Goal: Information Seeking & Learning: Learn about a topic

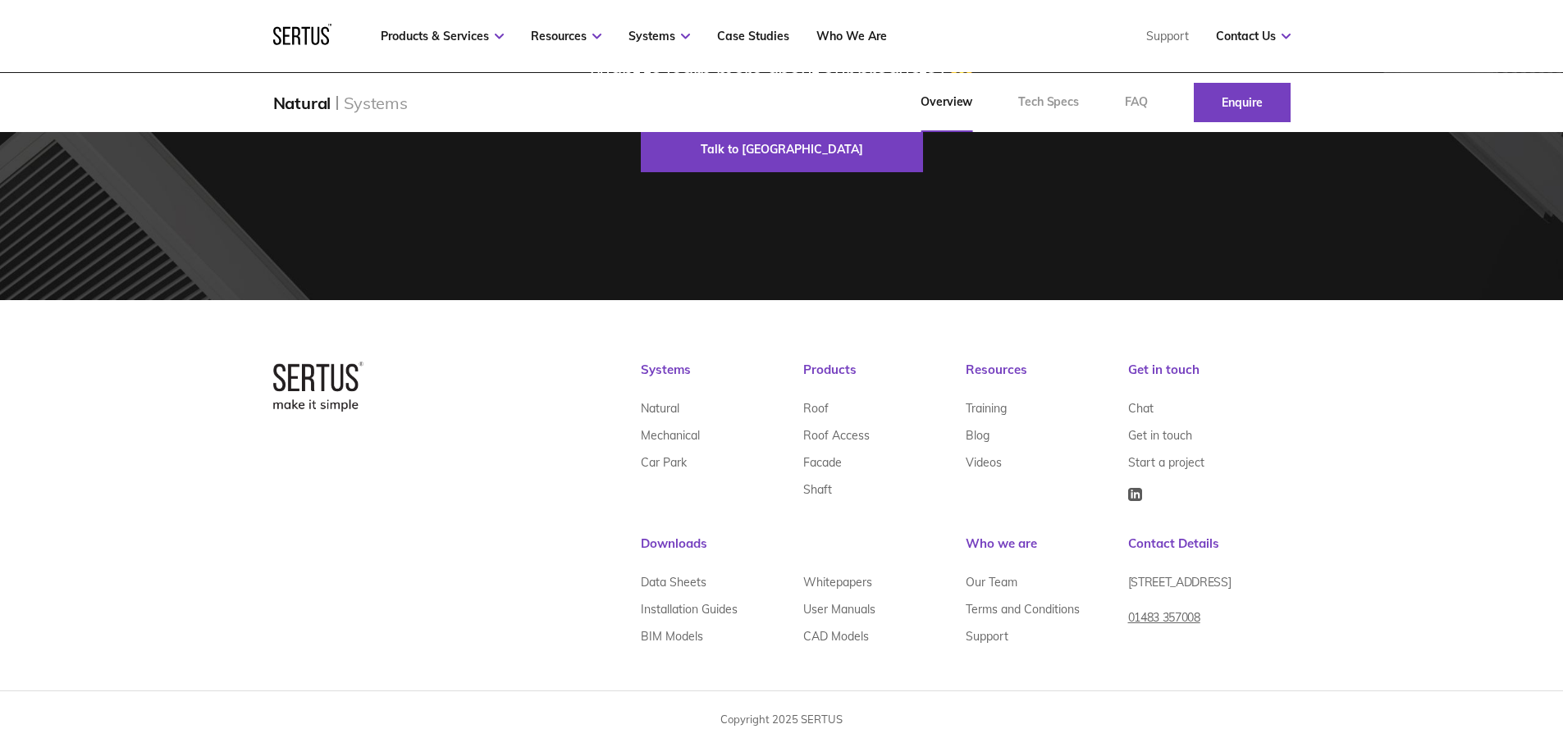
scroll to position [3213, 0]
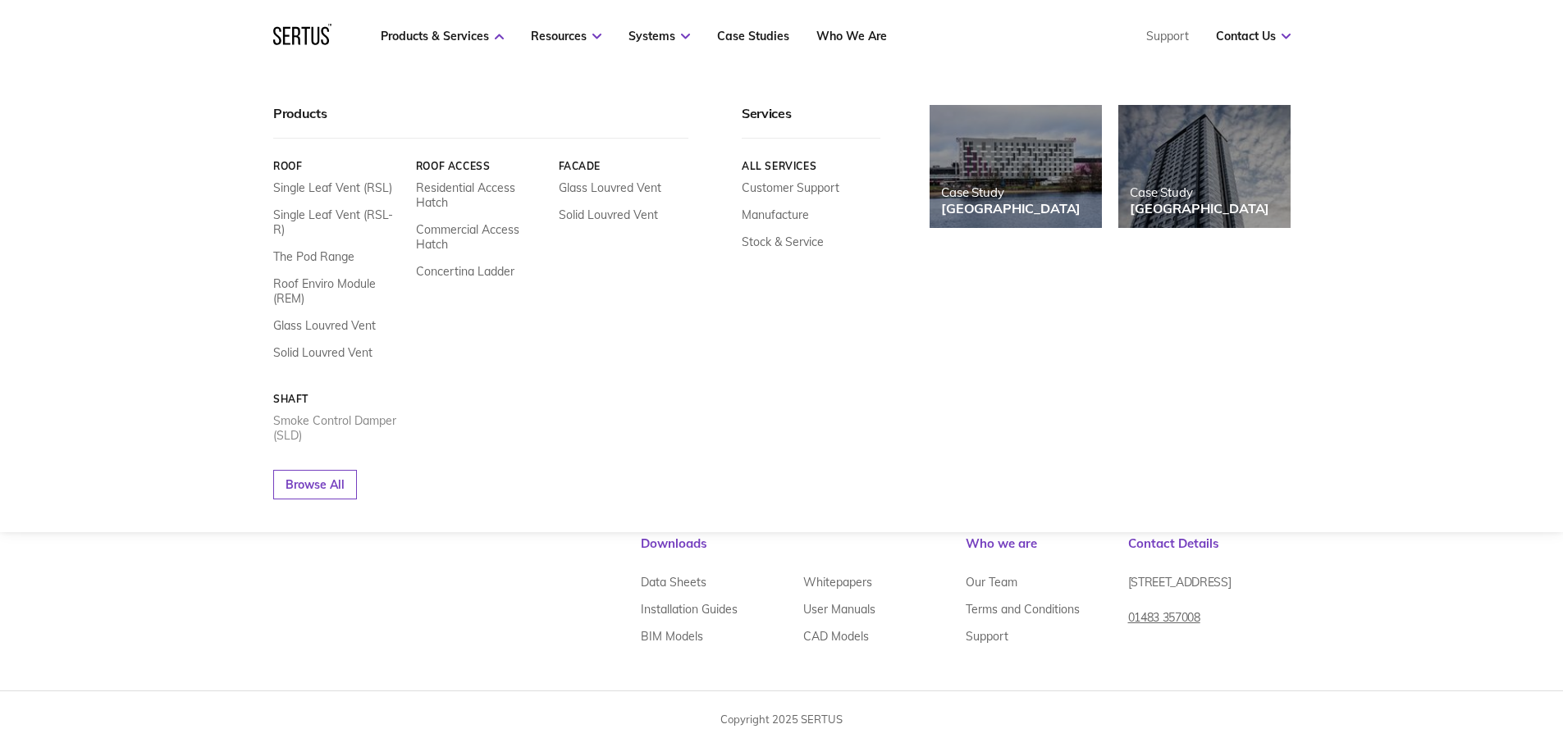
click at [387, 413] on link "Smoke Control Damper (SLD)" at bounding box center [338, 428] width 130 height 30
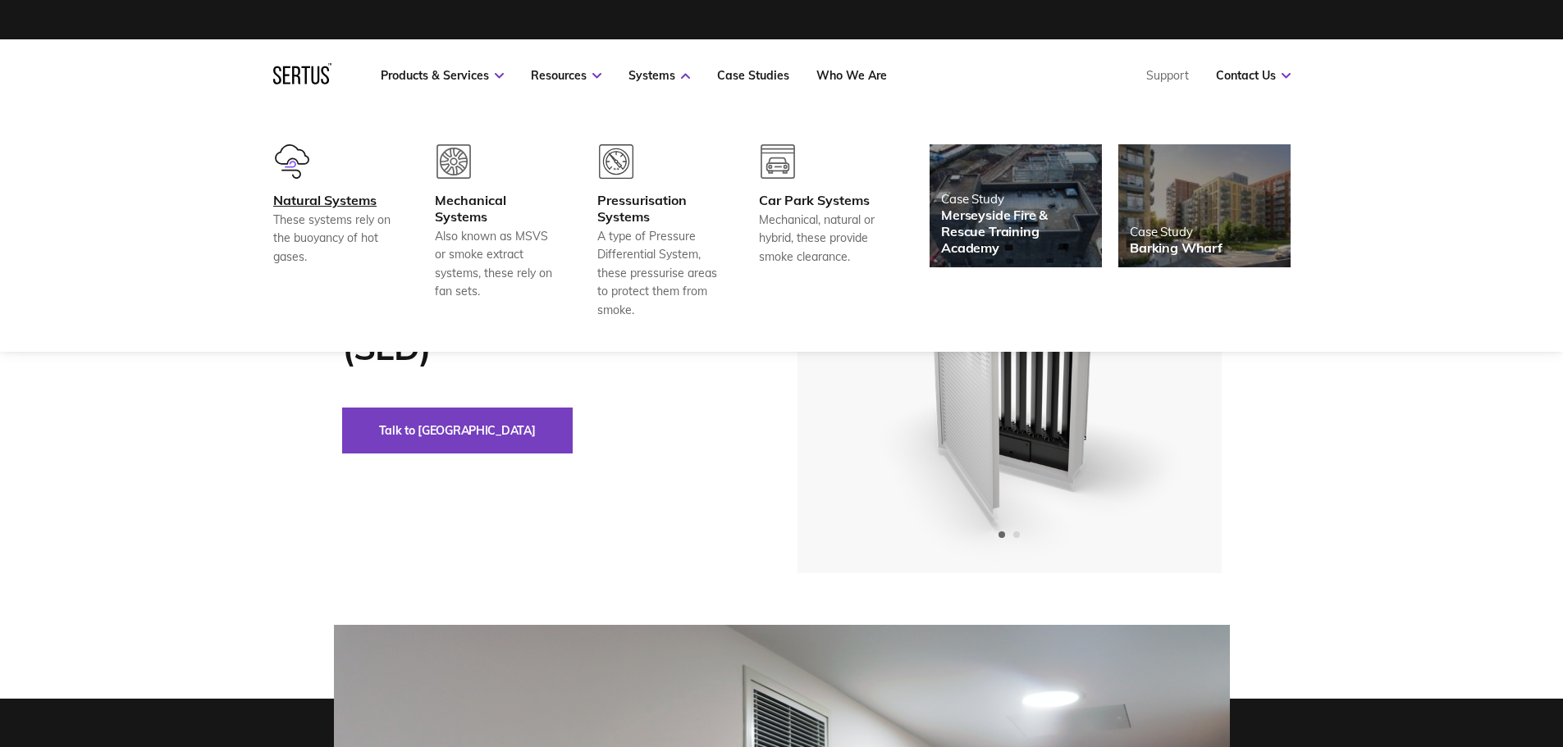
click at [337, 203] on div "Natural Systems" at bounding box center [333, 200] width 121 height 16
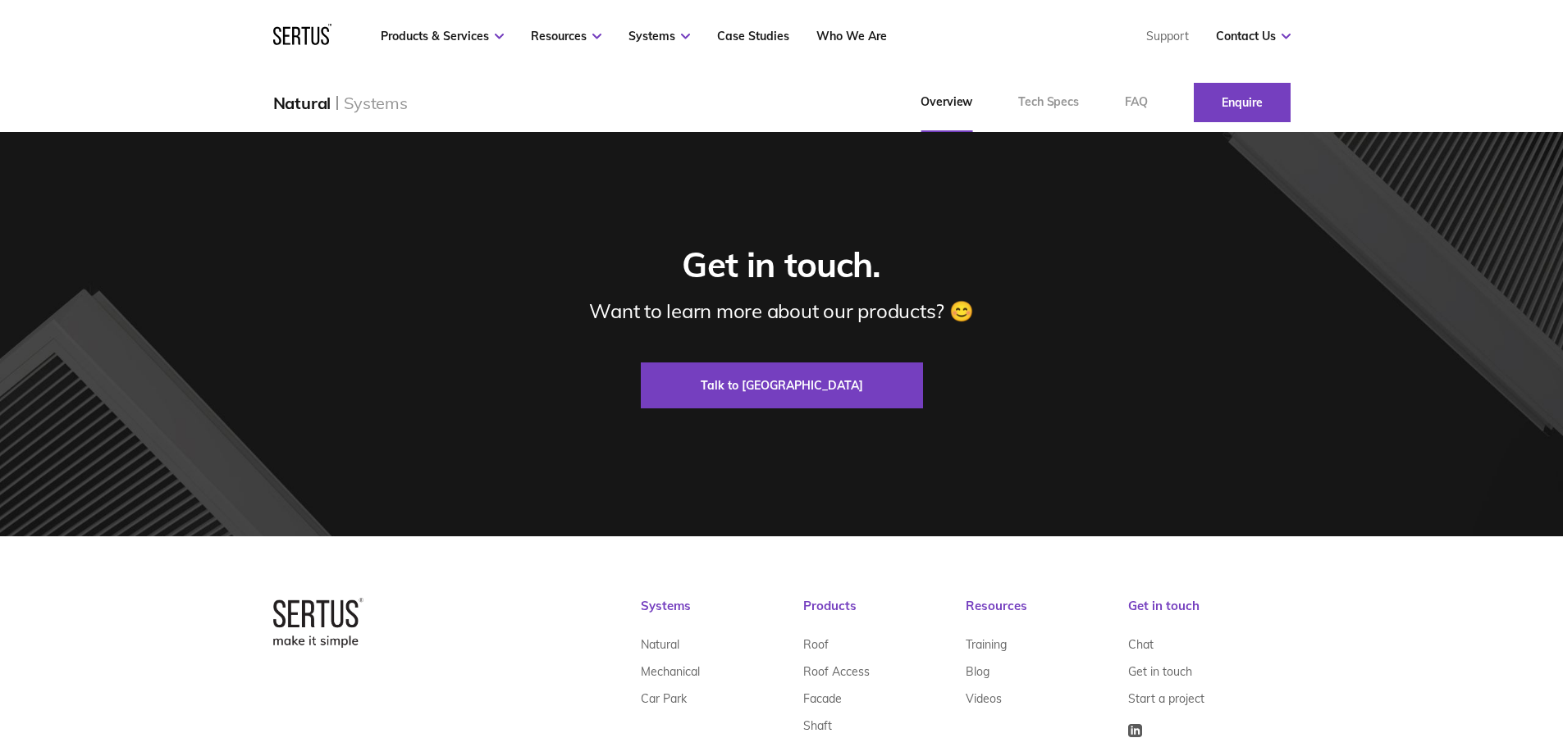
scroll to position [2953, 0]
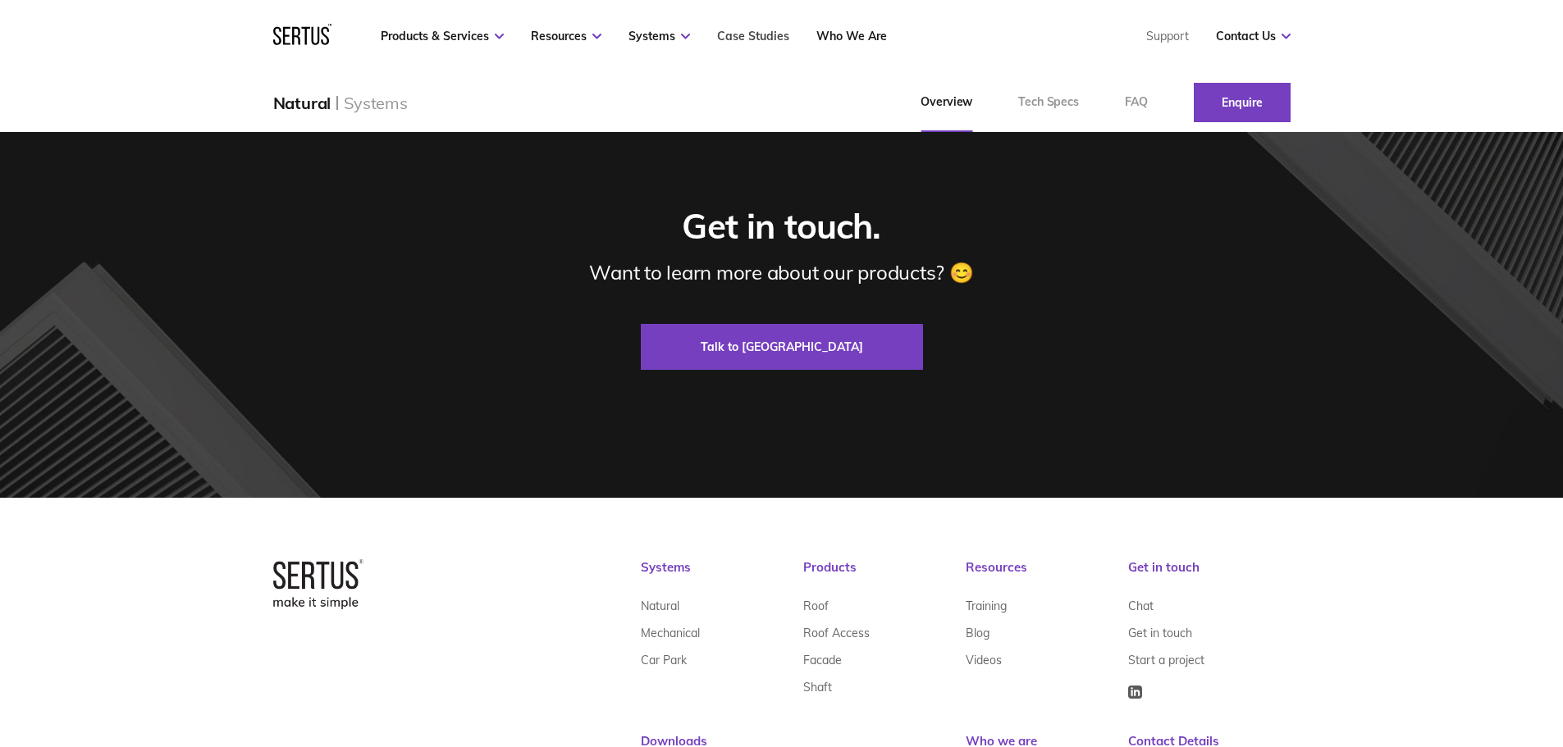
click at [765, 40] on link "Case Studies" at bounding box center [753, 36] width 72 height 15
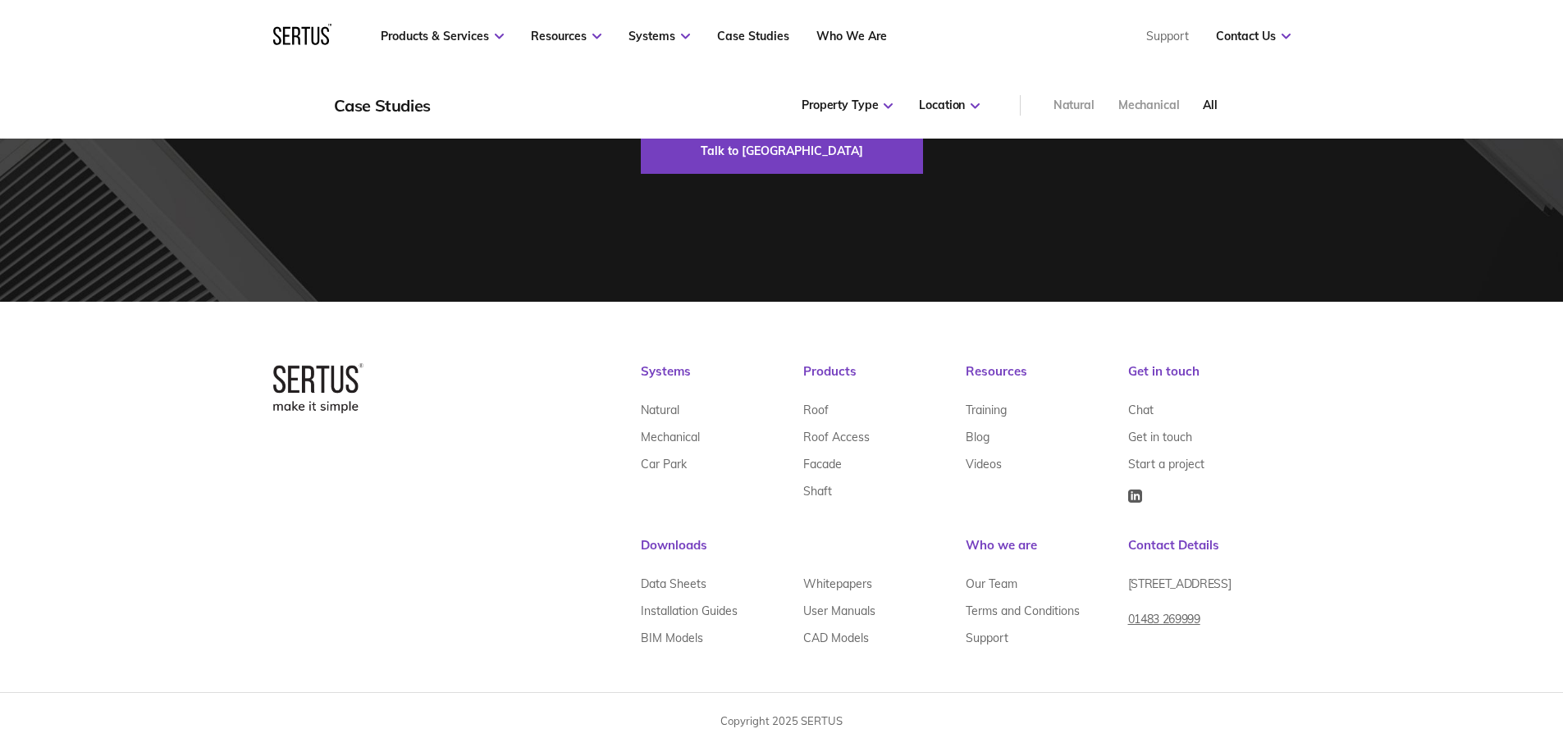
scroll to position [2804, 0]
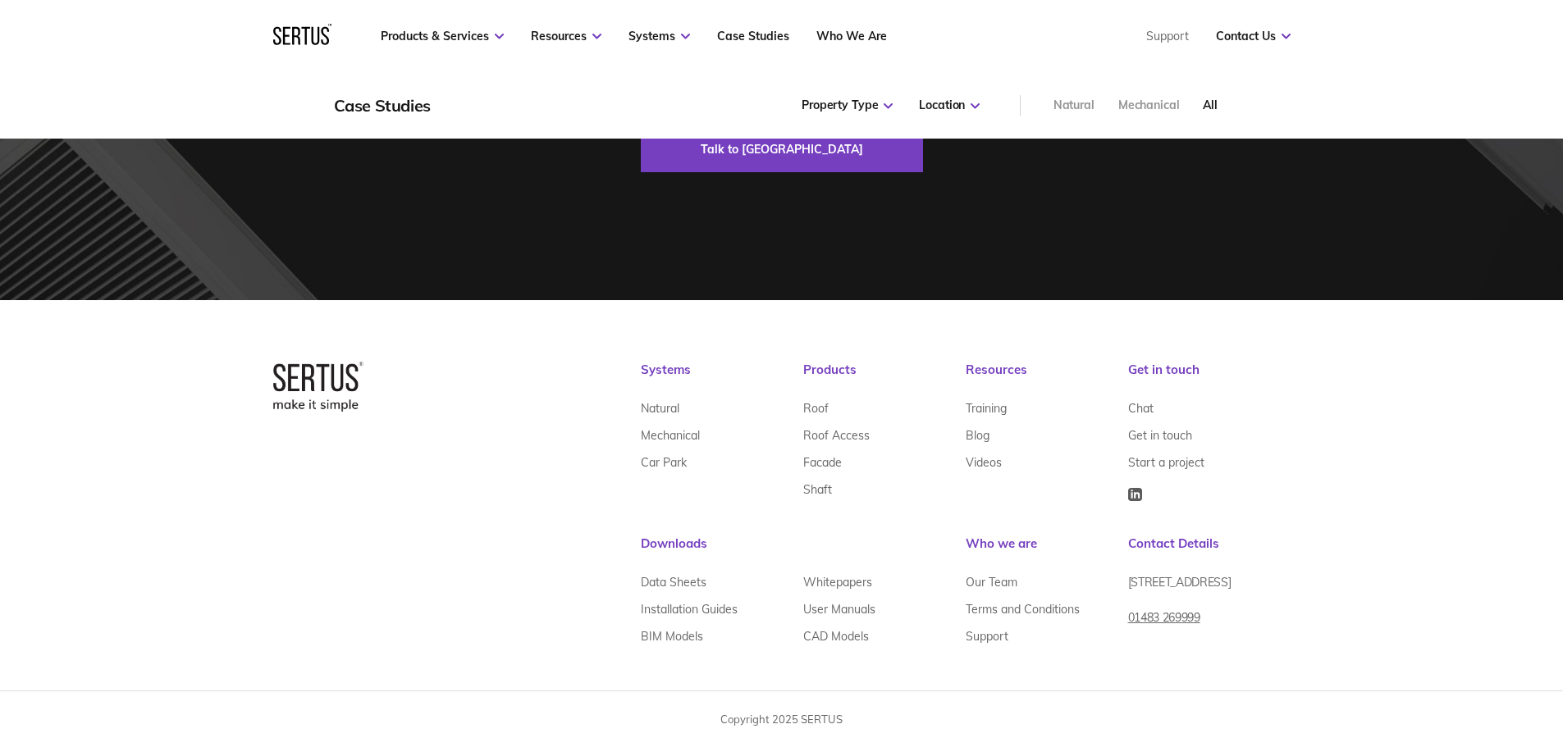
scroll to position [3014, 0]
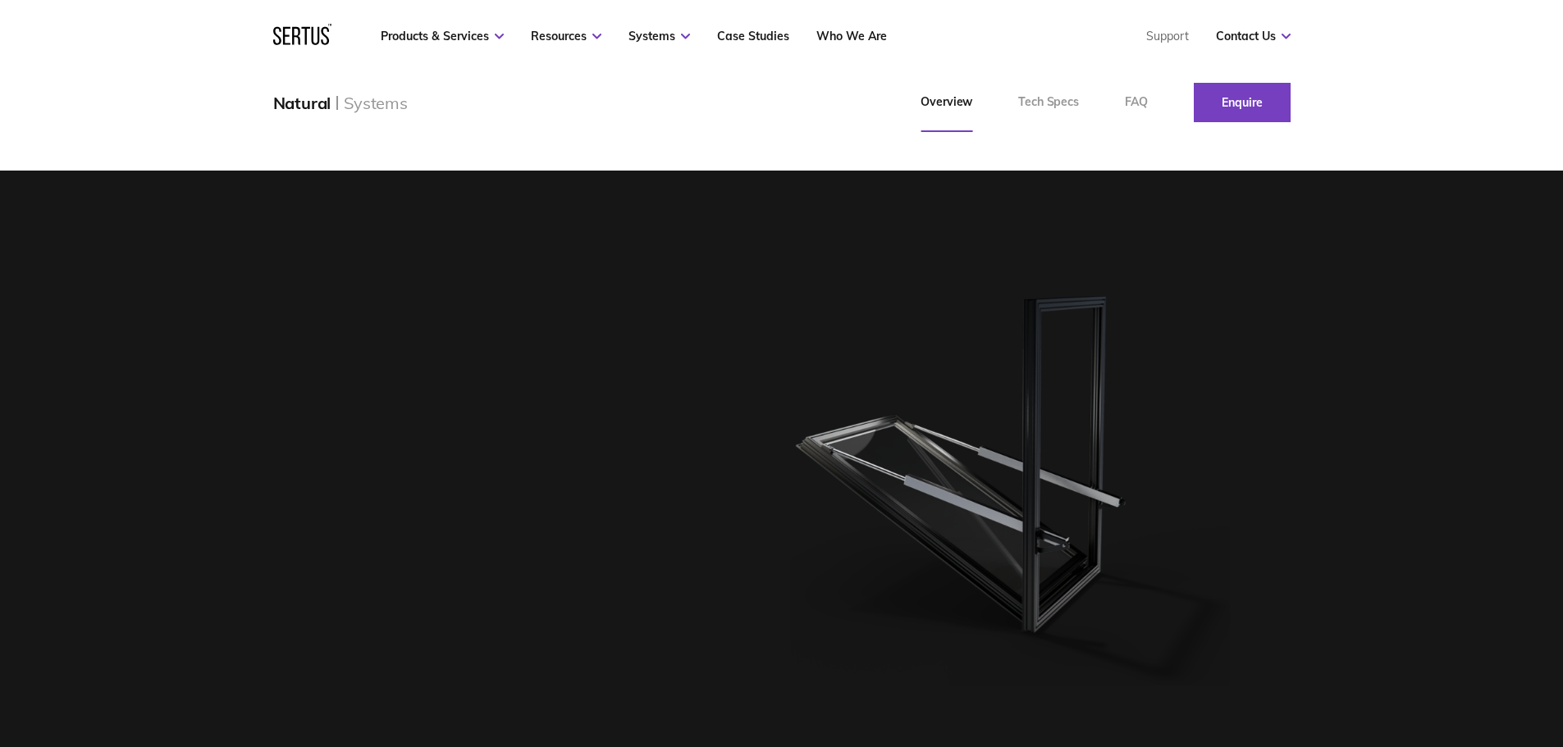
scroll to position [3213, 0]
